Goal: Check status: Check status

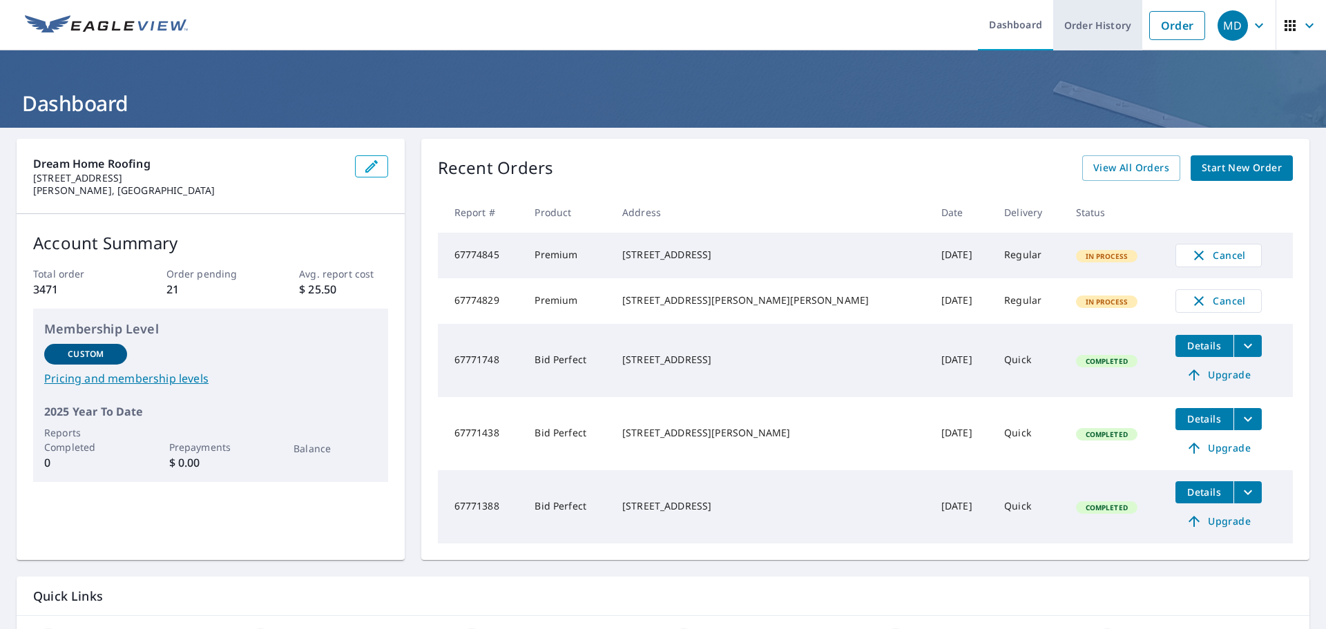
click at [1097, 30] on link "Order History" at bounding box center [1097, 25] width 89 height 50
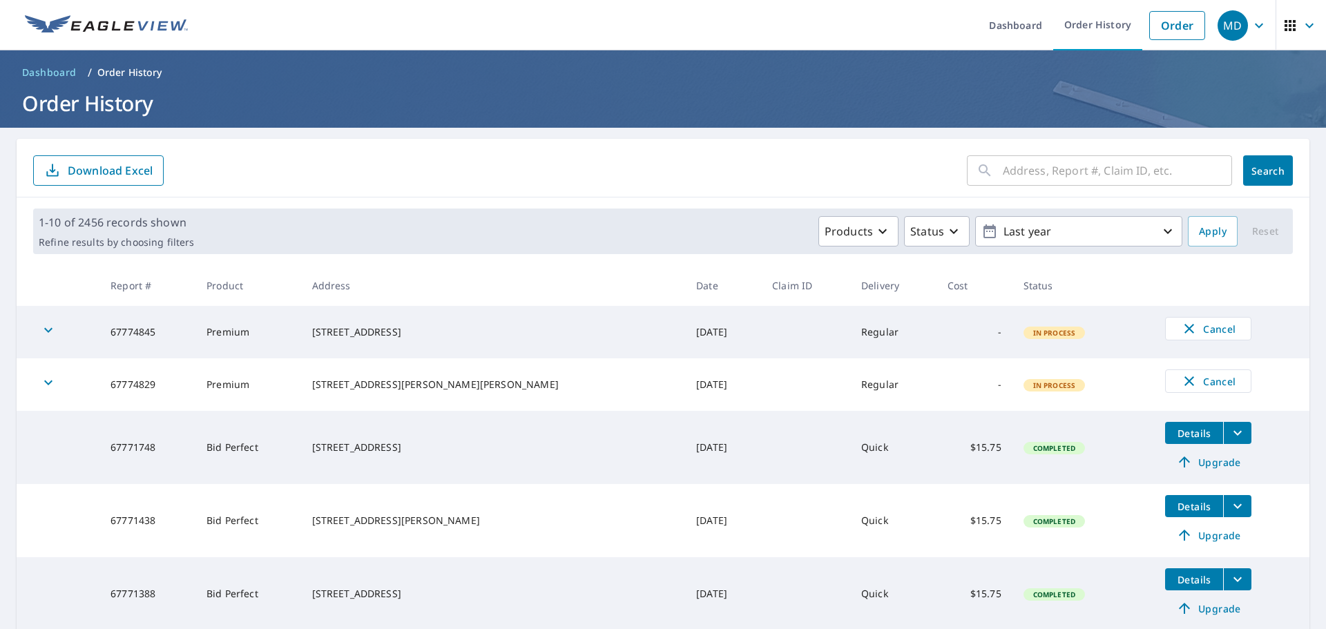
drag, startPoint x: 1046, startPoint y: 169, endPoint x: 1051, endPoint y: 180, distance: 12.5
click at [1046, 169] on input "text" at bounding box center [1117, 170] width 229 height 39
type input "149"
click button "Search" at bounding box center [1268, 170] width 50 height 30
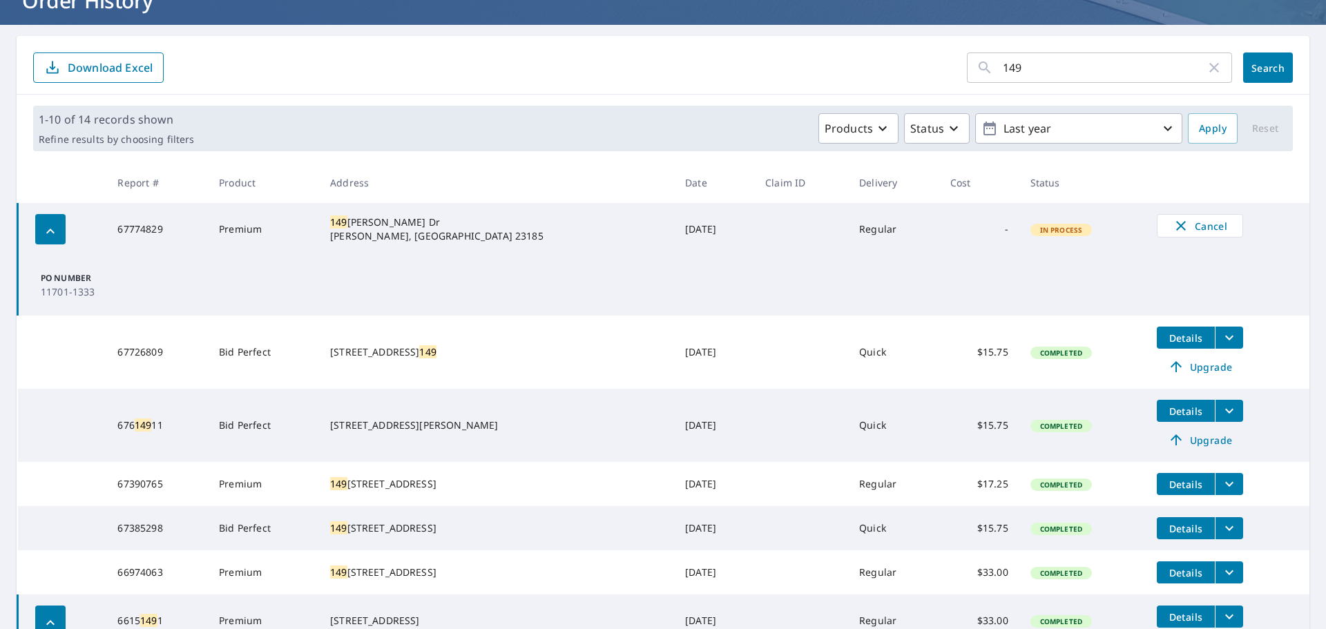
scroll to position [138, 0]
